Goal: Task Accomplishment & Management: Manage account settings

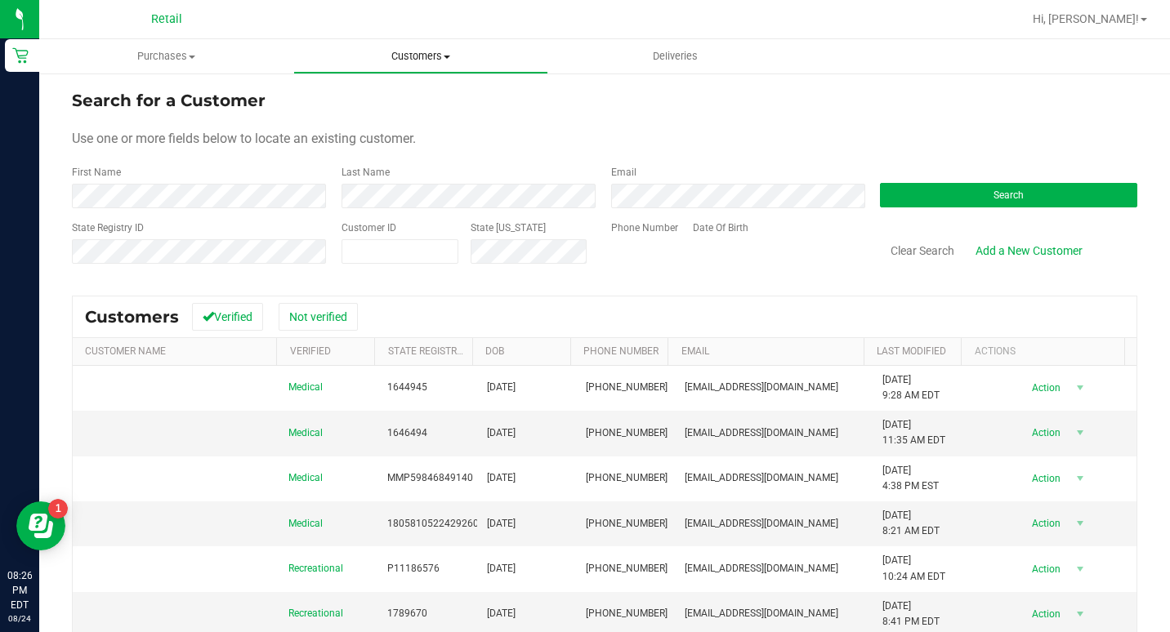
drag, startPoint x: 0, startPoint y: 0, endPoint x: 404, endPoint y: 53, distance: 407.8
click at [404, 53] on span "Customers" at bounding box center [420, 56] width 252 height 15
click at [368, 96] on span "All customers" at bounding box center [352, 98] width 118 height 14
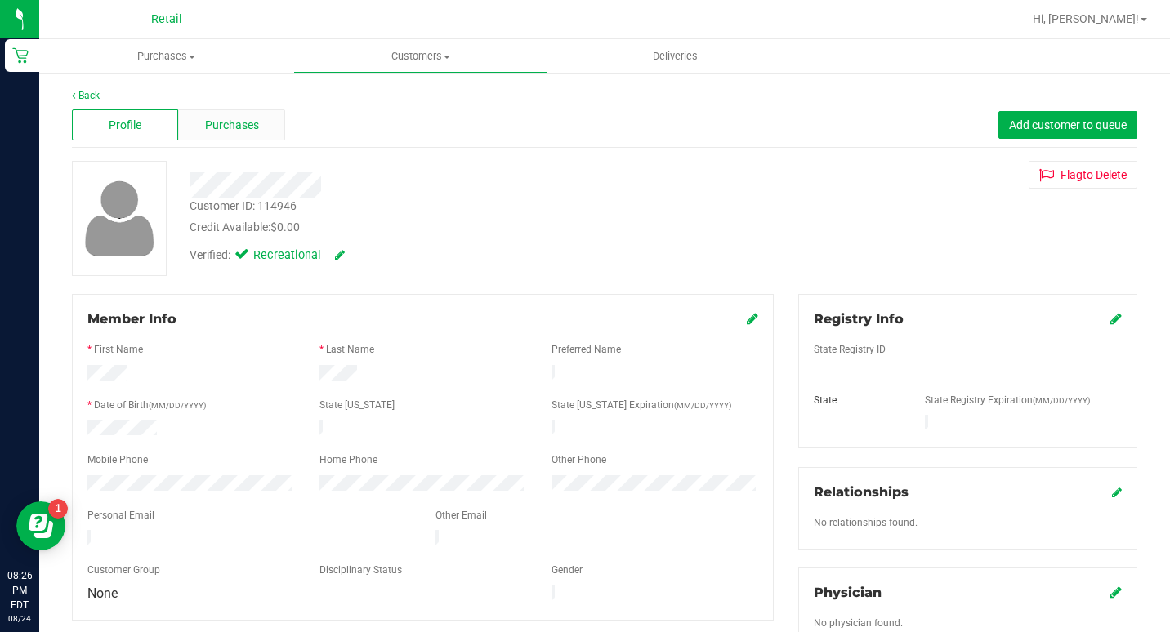
click at [199, 131] on div "Purchases" at bounding box center [231, 124] width 106 height 31
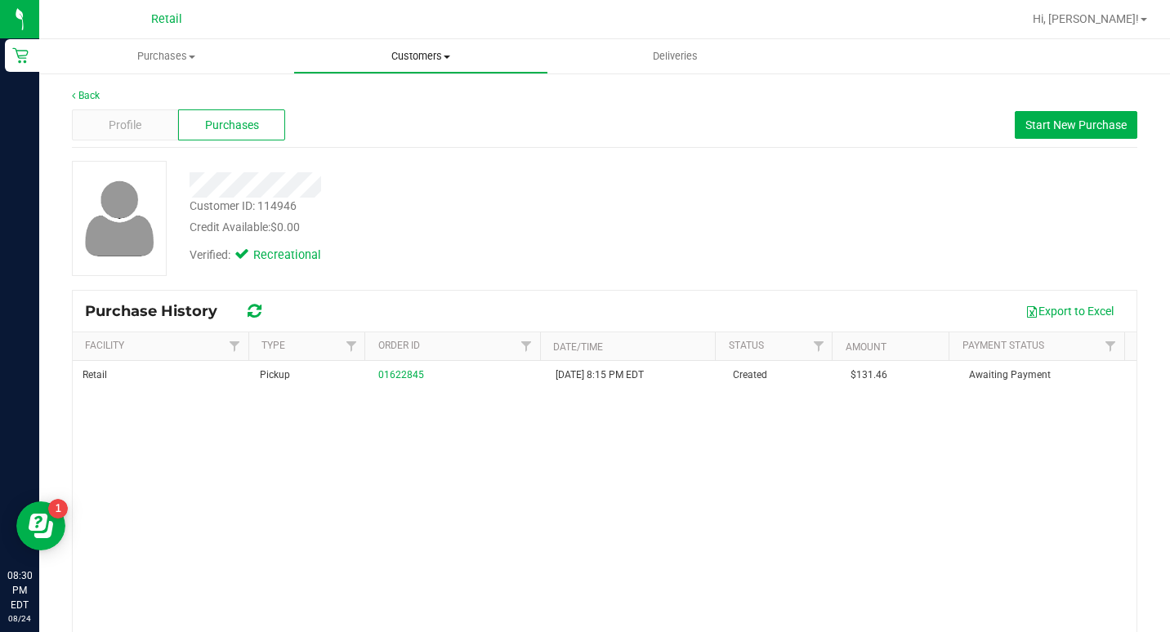
click at [414, 60] on span "Customers" at bounding box center [420, 56] width 252 height 15
click at [391, 100] on span "All customers" at bounding box center [352, 98] width 118 height 14
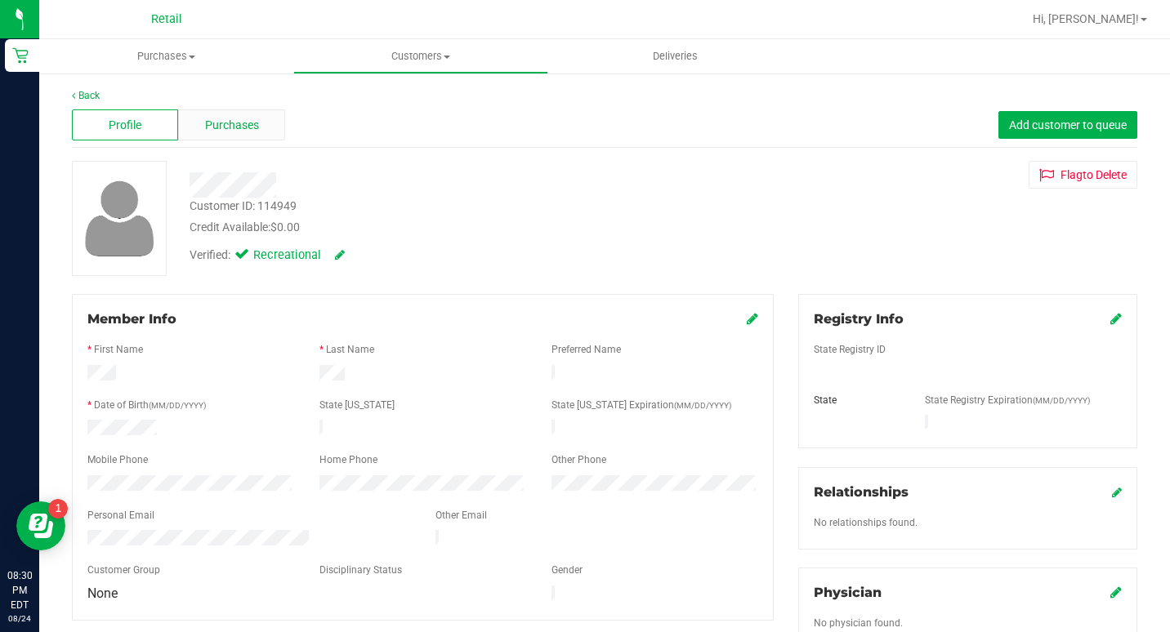
click at [207, 134] on div "Purchases" at bounding box center [231, 124] width 106 height 31
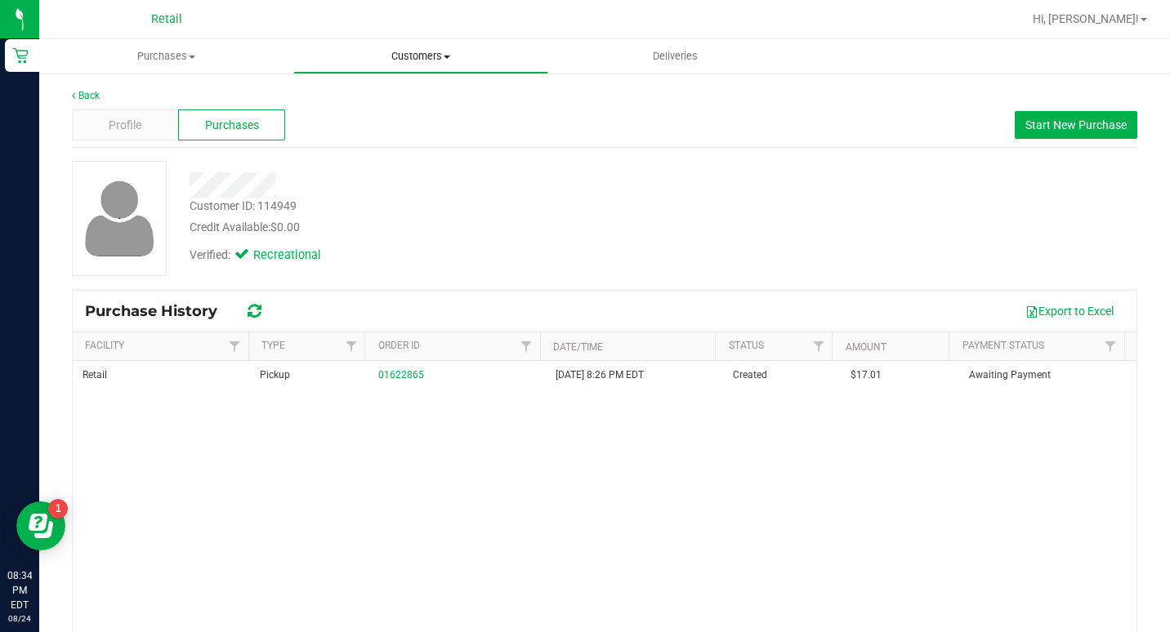
drag, startPoint x: 411, startPoint y: 58, endPoint x: 395, endPoint y: 89, distance: 35.1
click at [411, 58] on span "Customers" at bounding box center [420, 56] width 252 height 15
click at [370, 100] on span "All customers" at bounding box center [352, 98] width 118 height 14
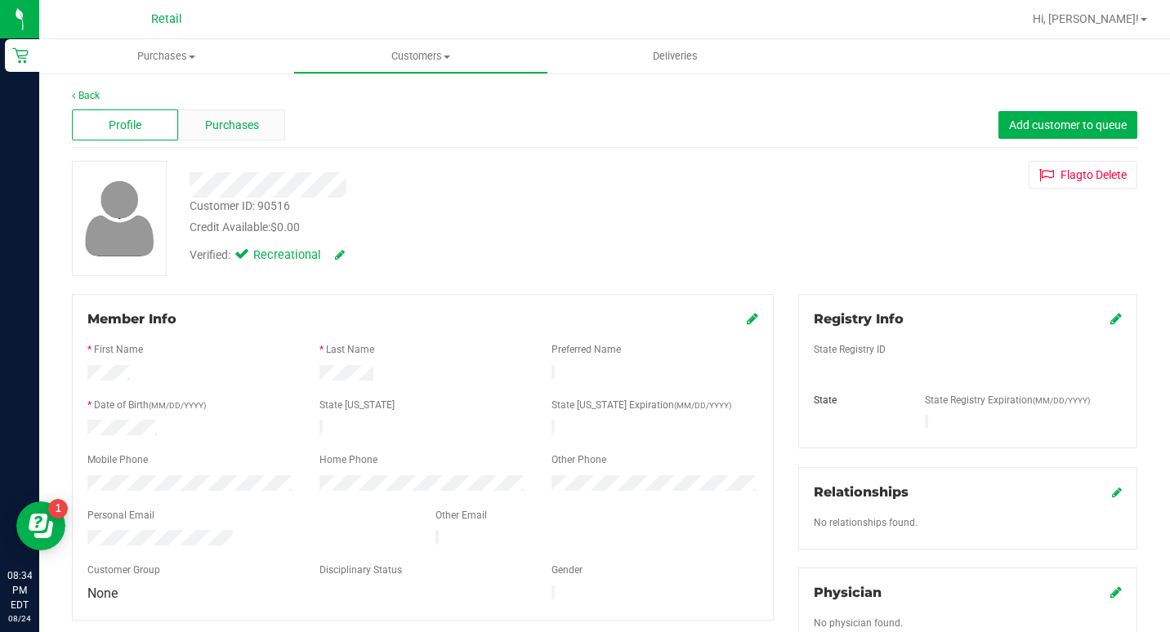
click at [216, 131] on span "Purchases" at bounding box center [232, 125] width 54 height 17
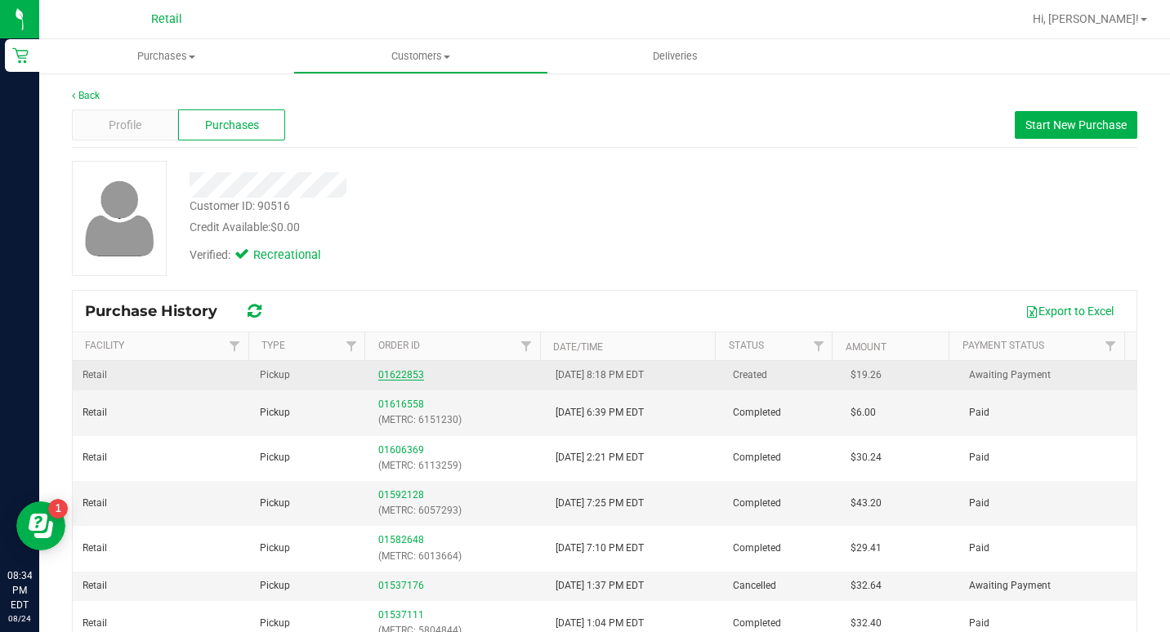
click at [396, 378] on link "01622853" at bounding box center [401, 374] width 46 height 11
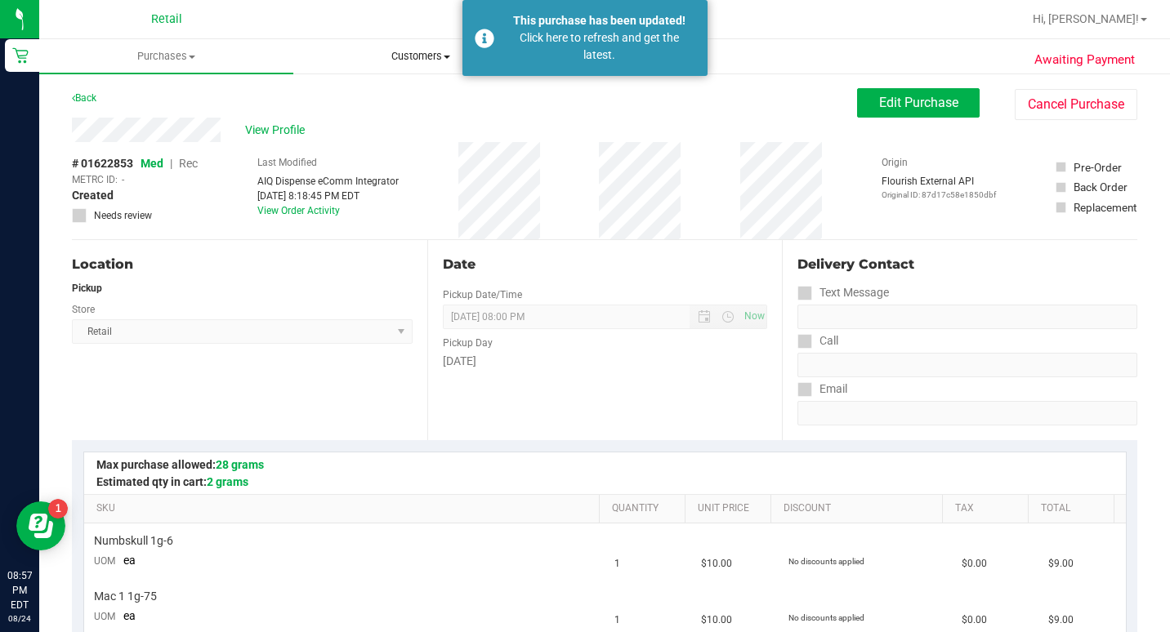
click at [421, 51] on span "Customers" at bounding box center [420, 56] width 252 height 15
click at [411, 106] on li "All customers" at bounding box center [420, 99] width 254 height 20
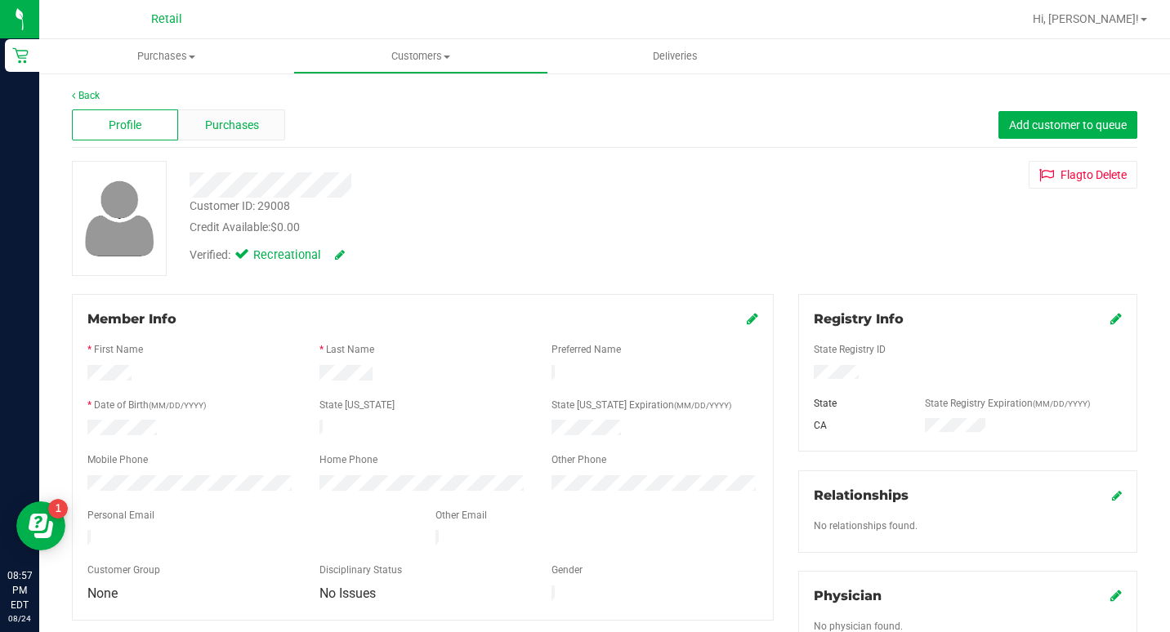
click at [253, 131] on span "Purchases" at bounding box center [232, 125] width 54 height 17
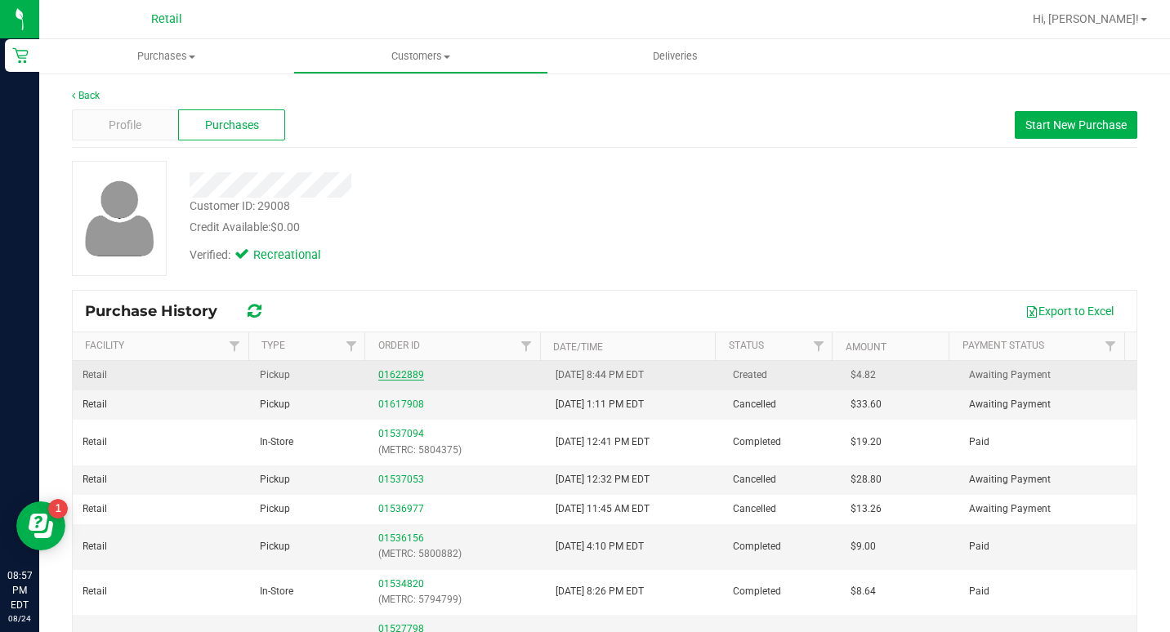
click at [388, 372] on link "01622889" at bounding box center [401, 374] width 46 height 11
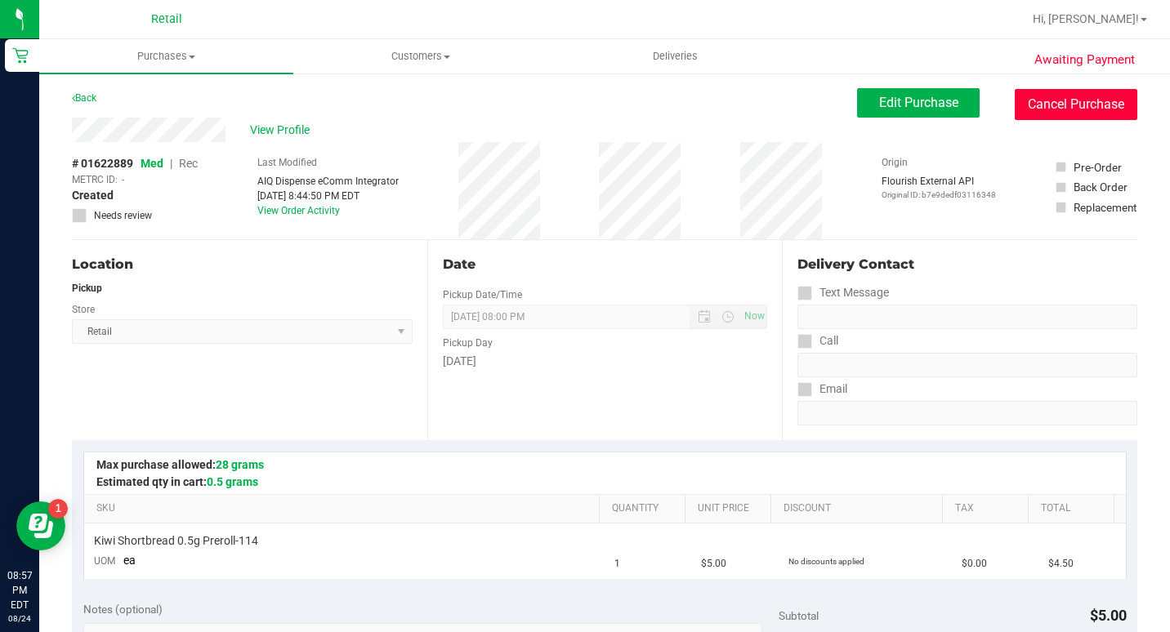
click at [1072, 106] on button "Cancel Purchase" at bounding box center [1075, 104] width 123 height 31
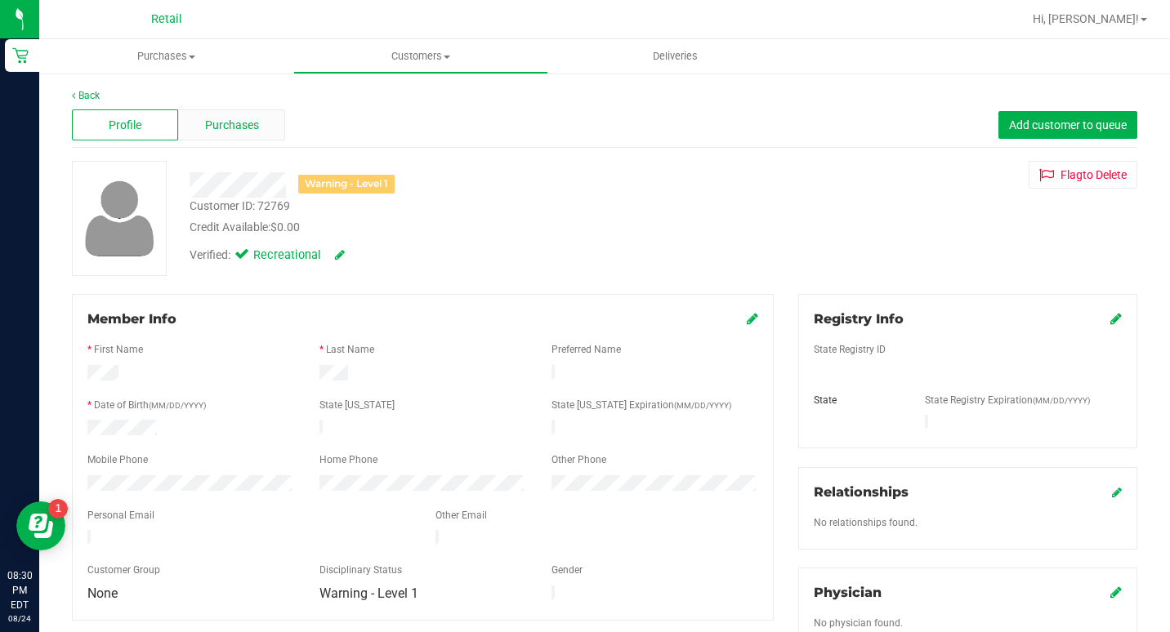
click at [257, 117] on div "Purchases" at bounding box center [231, 124] width 106 height 31
